Goal: Navigation & Orientation: Find specific page/section

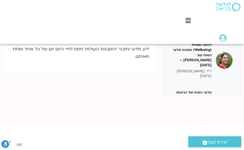
scroll to position [767, 0]
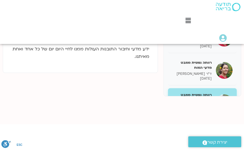
click at [240, 30] on div "Main Menu אזור אישי הזמנות התנתקות פרטי המורה הוספת אירוע" at bounding box center [229, 36] width 30 height 15
click at [188, 22] on icon at bounding box center [187, 21] width 5 height 6
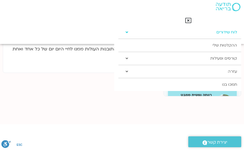
click at [228, 33] on link "לוח שידורים" at bounding box center [179, 32] width 123 height 13
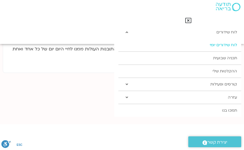
click at [216, 45] on link "לוח שידורים יומי" at bounding box center [179, 45] width 123 height 13
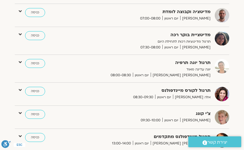
scroll to position [111, 0]
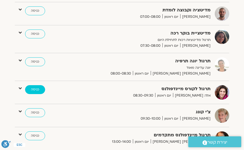
click at [35, 88] on link "כניסה" at bounding box center [35, 89] width 20 height 9
